Goal: Check status: Check status

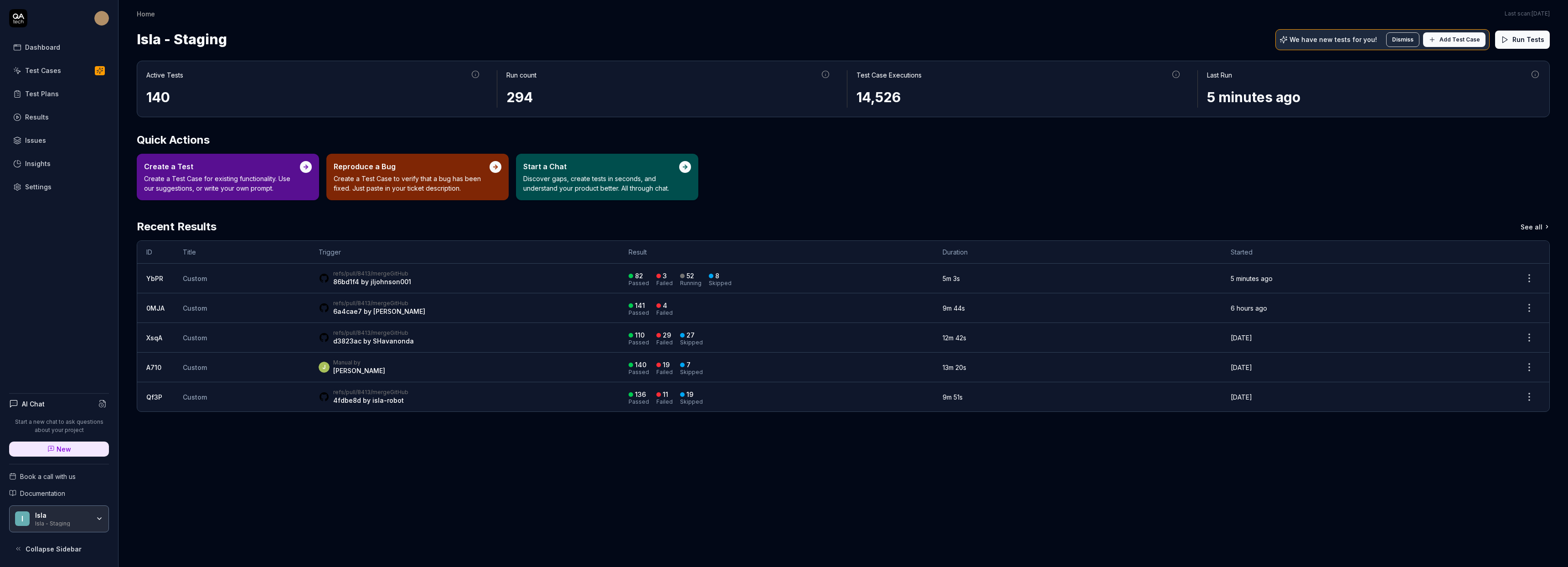
click at [71, 118] on link "Results" at bounding box center [59, 116] width 100 height 18
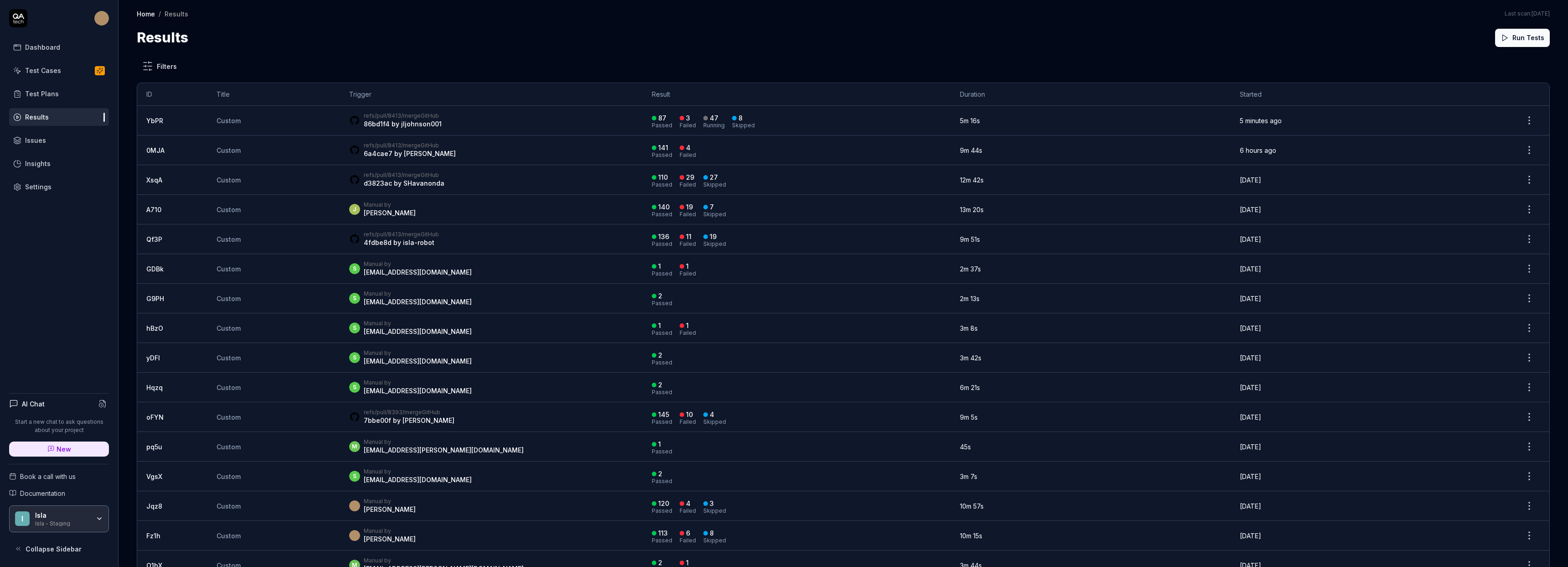
click at [518, 132] on td "refs/pull/8413/merge GitHub 86bd1f4 by jljohnson001" at bounding box center [492, 121] width 303 height 30
click at [438, 122] on div "refs/pull/8413/merge GitHub 86bd1f4 by jljohnson001" at bounding box center [492, 120] width 285 height 16
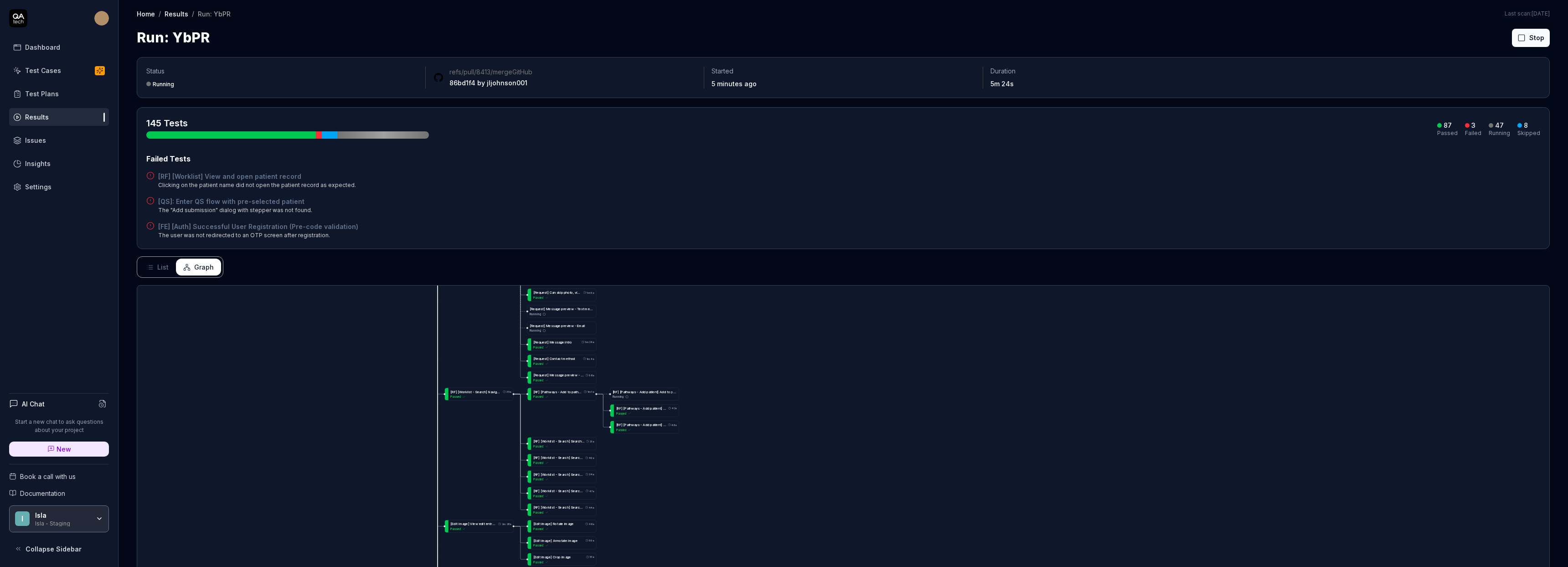
drag, startPoint x: 808, startPoint y: 375, endPoint x: 810, endPoint y: 415, distance: 40.0
click at [818, 300] on div "[ R F ] [ W o r k l i s t ] F o r m s - f i l t e r , s o r t 1m 31s Passed [ R…" at bounding box center [843, 512] width 1412 height 453
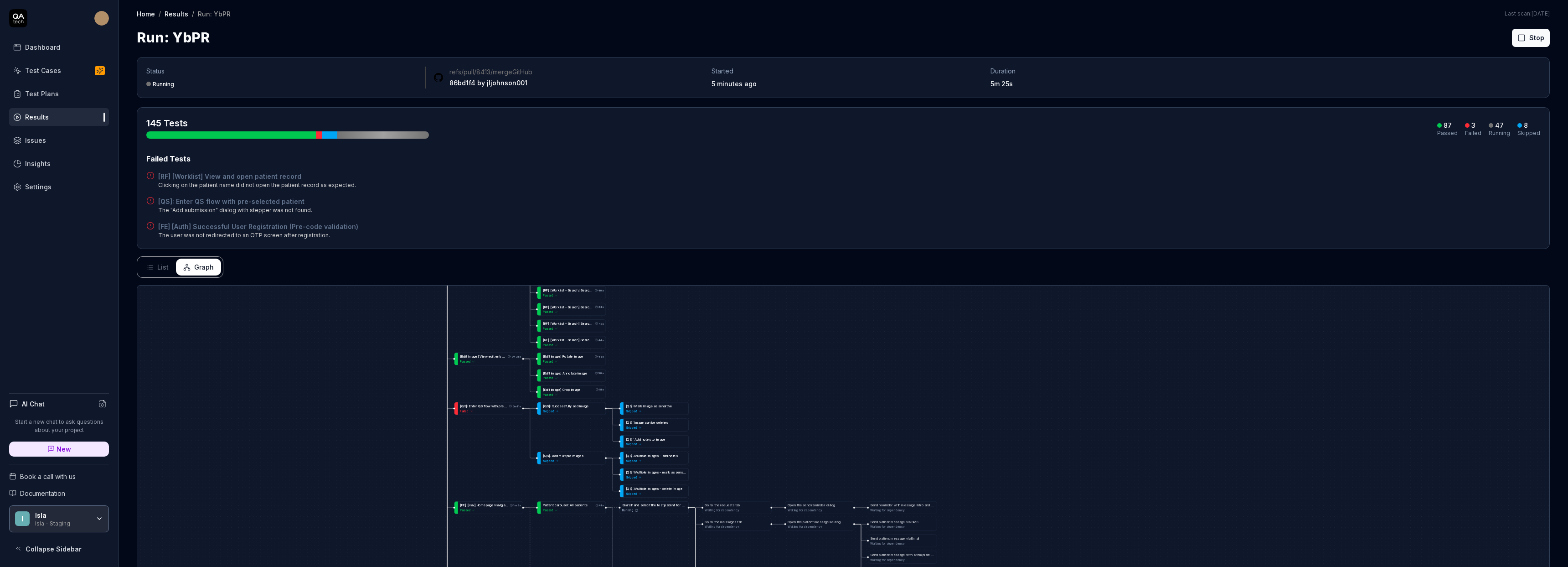
drag, startPoint x: 802, startPoint y: 440, endPoint x: 803, endPoint y: 374, distance: 66.0
click at [803, 375] on div "[ R F ] [ W o r k l i s t ] F o r m s - f i l t e r , s o r t 1m 31s Passed [ R…" at bounding box center [843, 512] width 1412 height 453
drag, startPoint x: 780, startPoint y: 443, endPoint x: 817, endPoint y: 348, distance: 102.0
click at [817, 348] on div "[ R F ] [ W o r k l i s t ] F o r m s - f i l t e r , s o r t 1m 31s Passed [ R…" at bounding box center [843, 512] width 1412 height 453
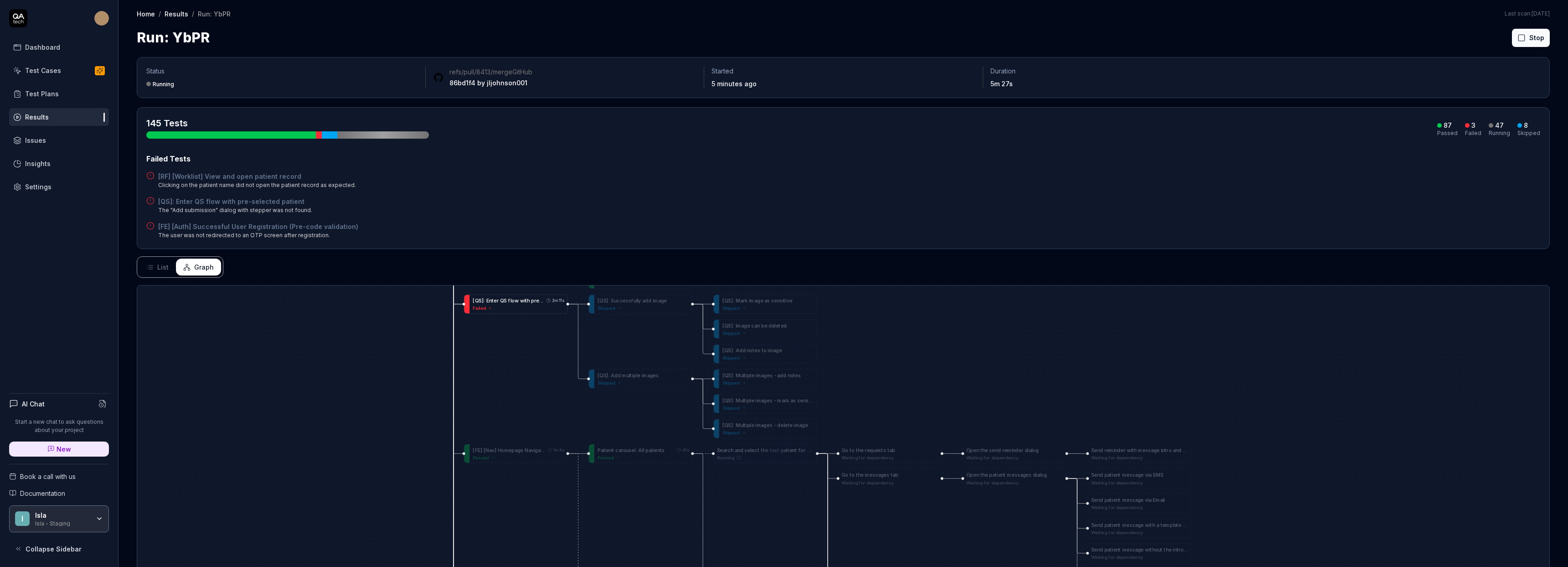
click at [547, 309] on div "Failed" at bounding box center [519, 308] width 91 height 6
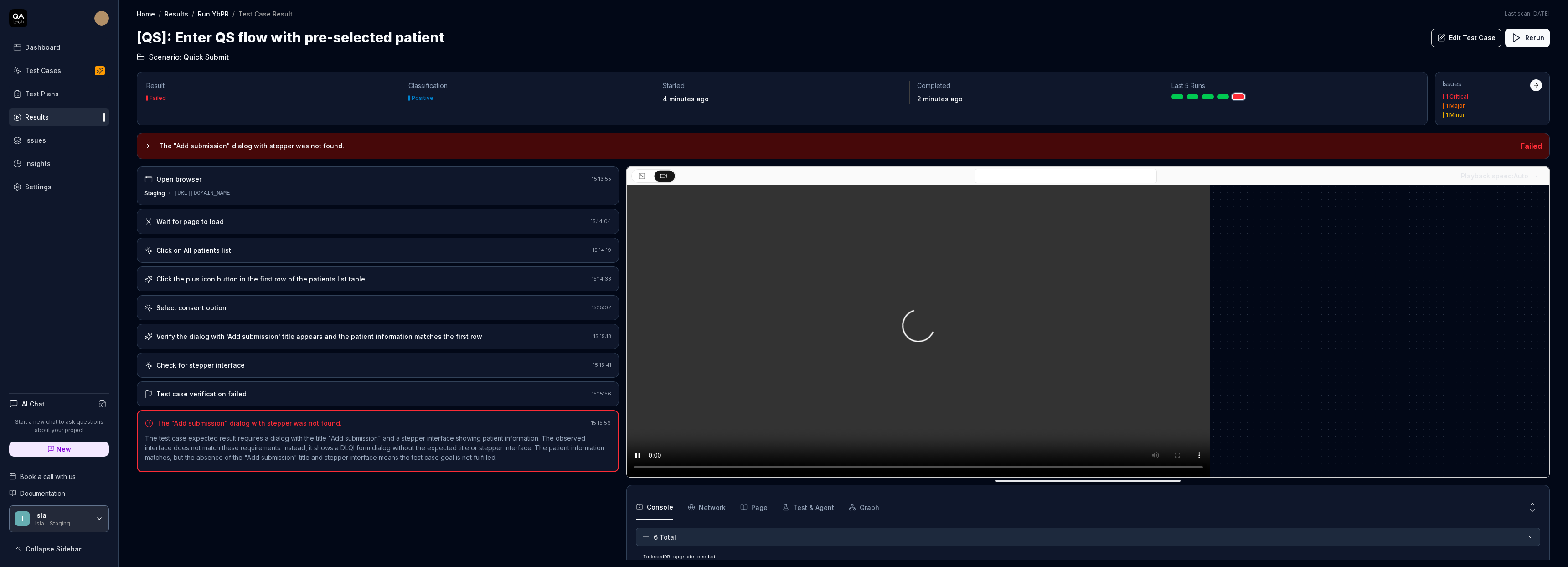
scroll to position [52, 0]
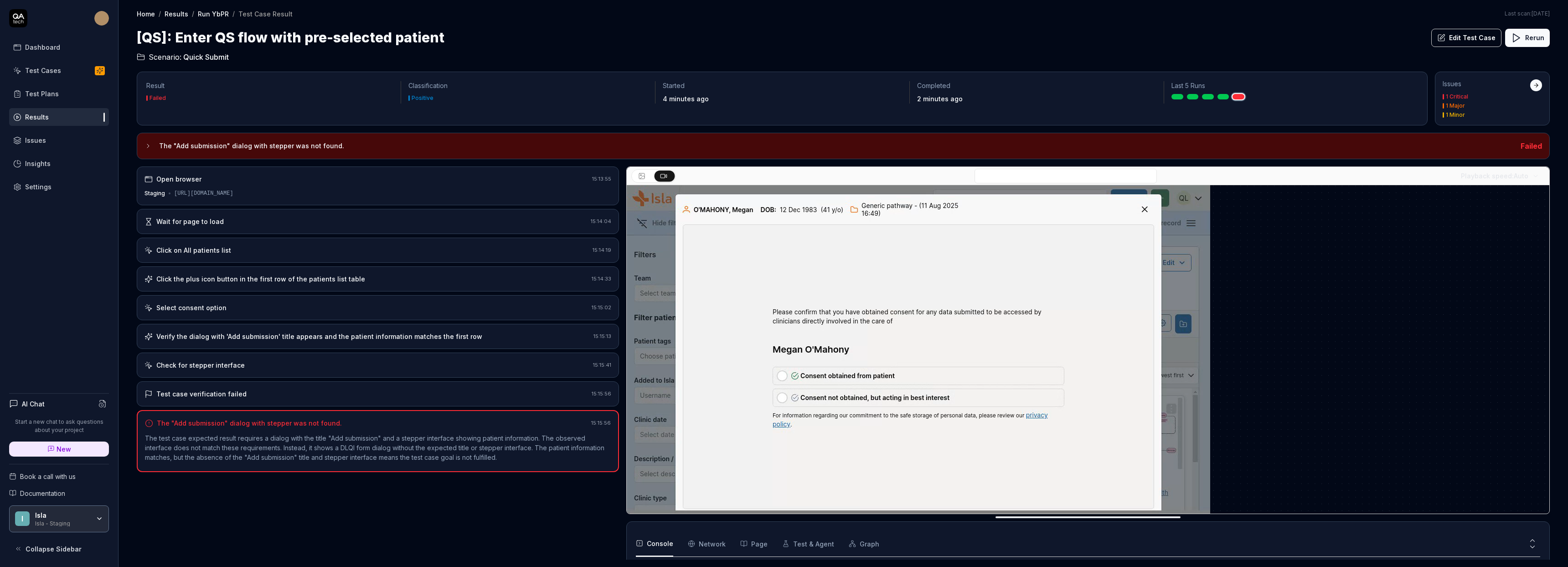
click at [183, 16] on link "Results" at bounding box center [176, 13] width 24 height 9
